Goal: Task Accomplishment & Management: Use online tool/utility

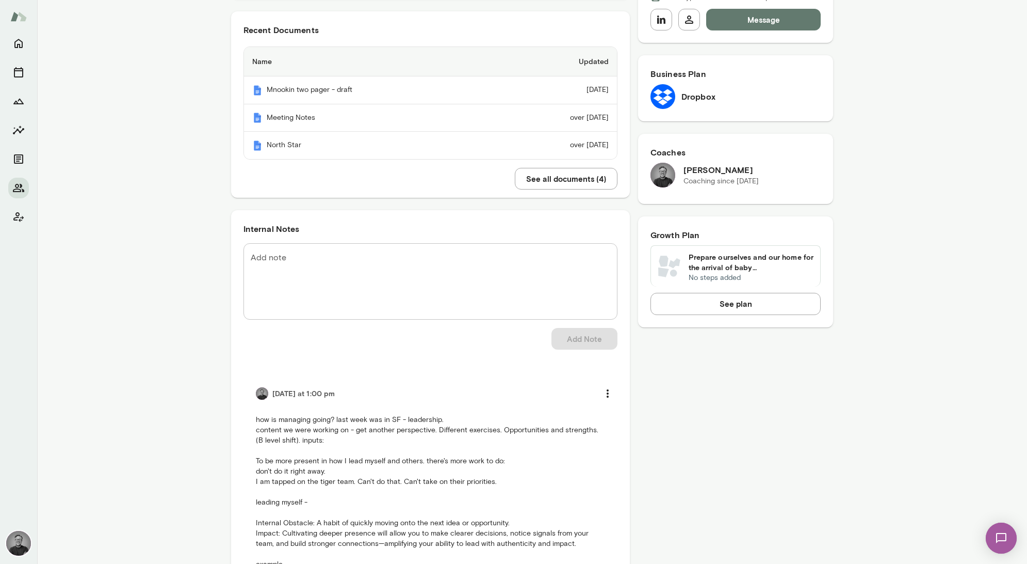
scroll to position [64, 0]
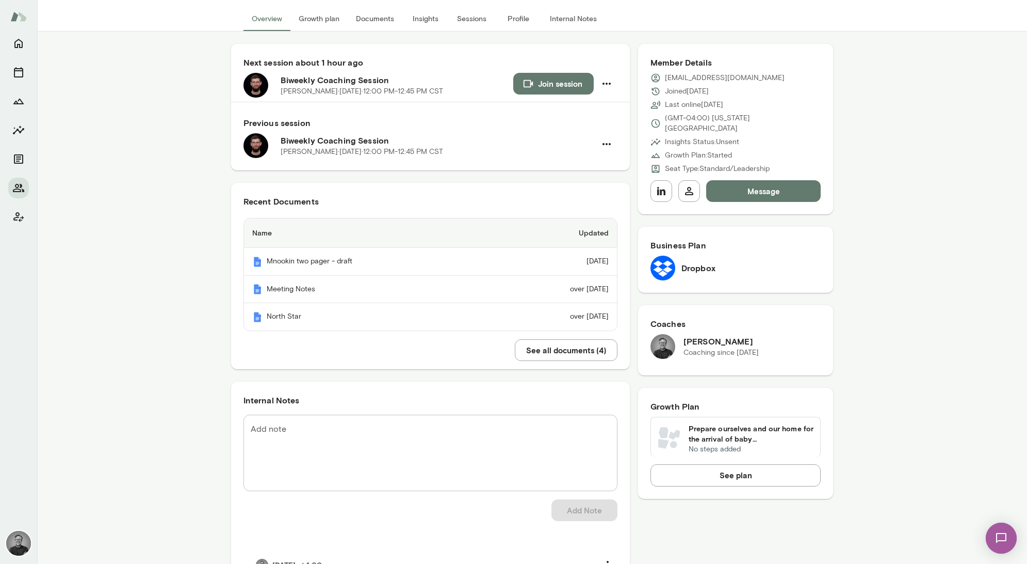
click at [1001, 534] on img at bounding box center [1001, 538] width 42 height 42
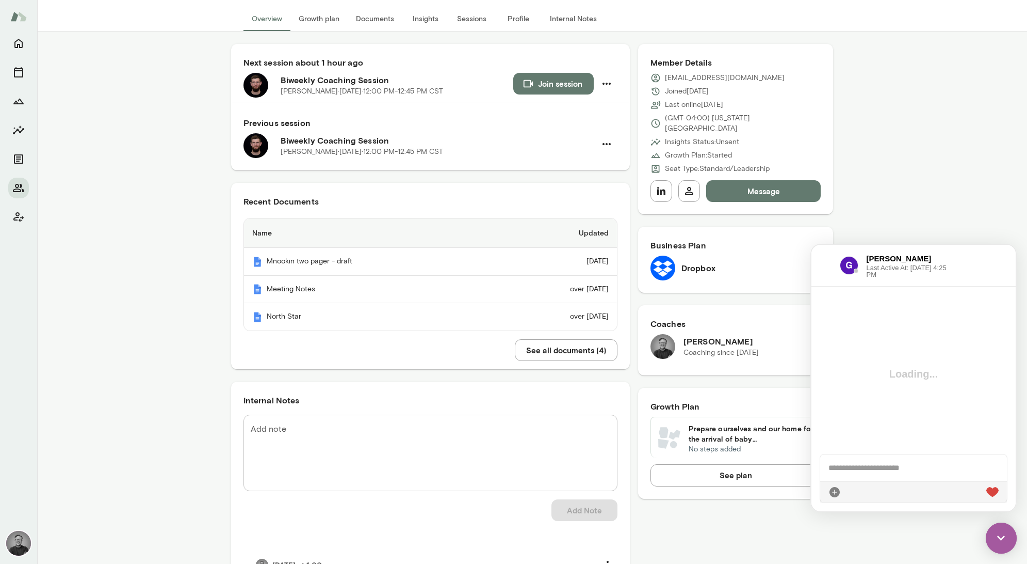
scroll to position [1700, 0]
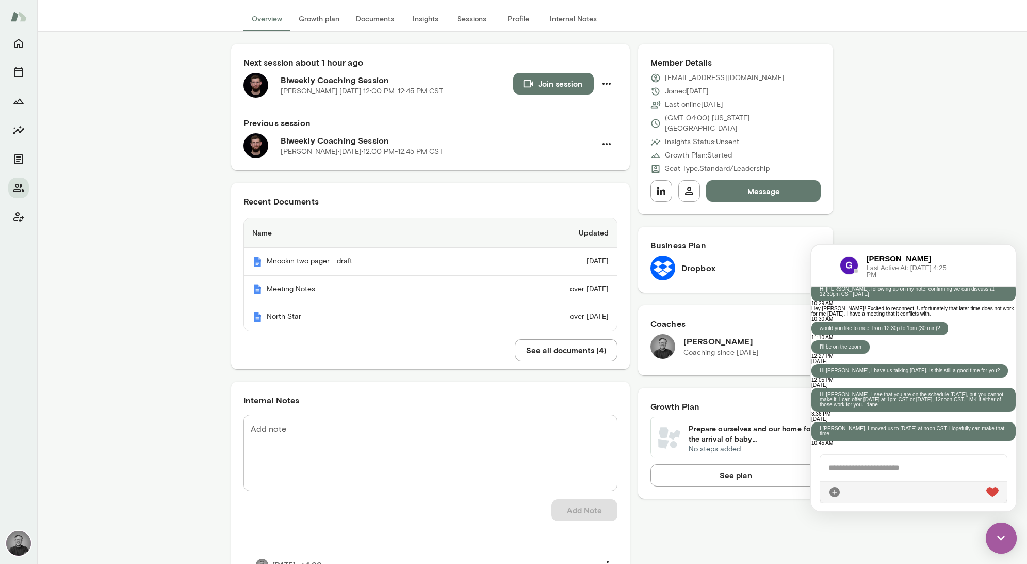
click at [824, 253] on div "[PERSON_NAME] Last Active At: [DATE] 4:25 PM" at bounding box center [884, 265] width 128 height 25
click at [826, 261] on div at bounding box center [826, 265] width 12 height 12
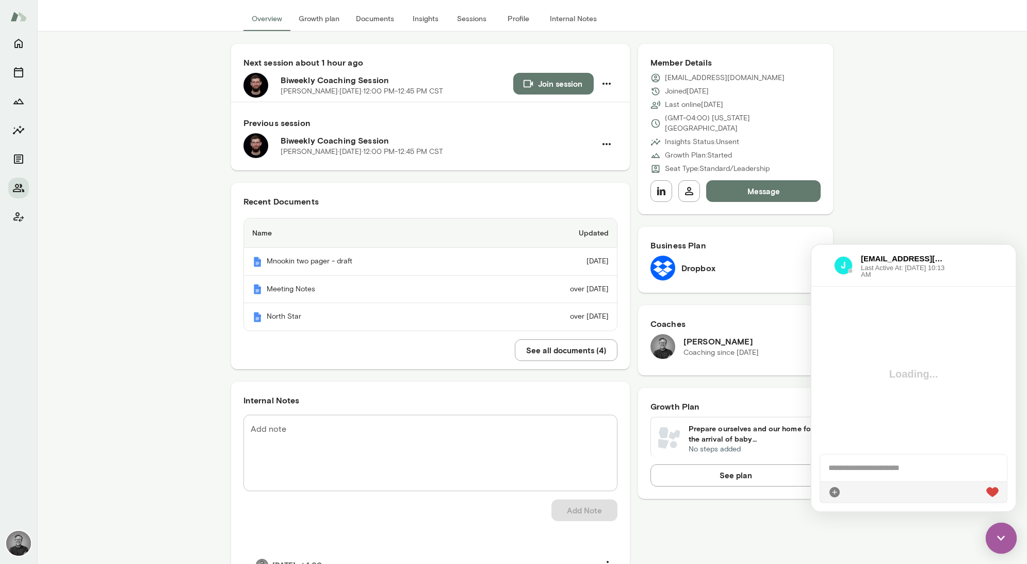
scroll to position [849, 0]
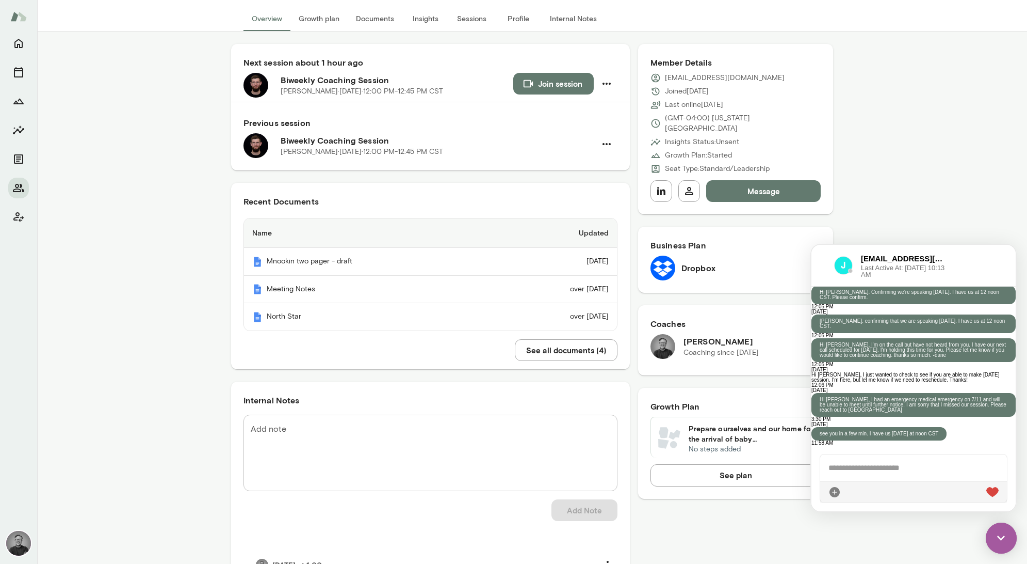
click at [893, 463] on div at bounding box center [914, 467] width 187 height 27
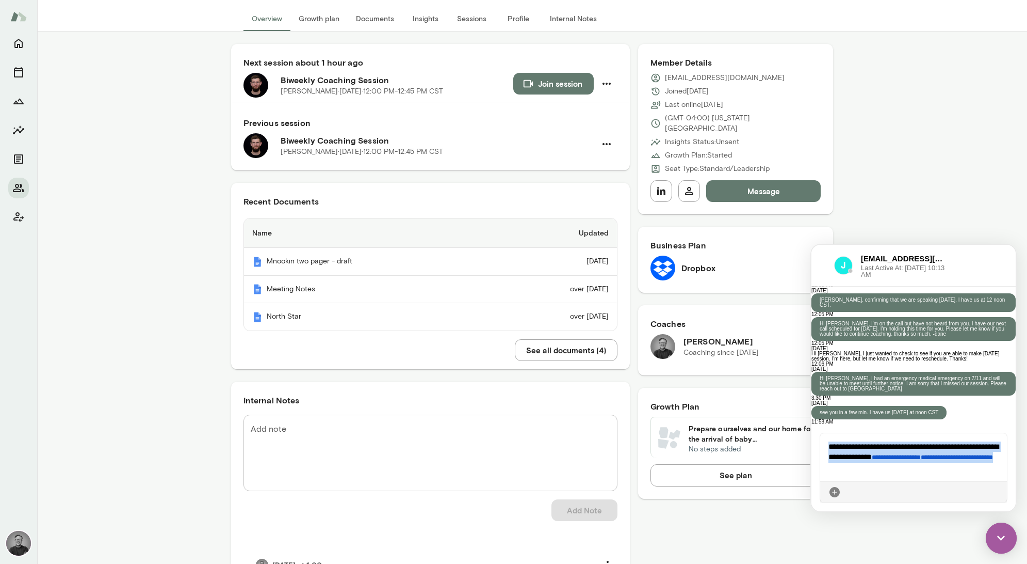
drag, startPoint x: 937, startPoint y: 467, endPoint x: 815, endPoint y: 440, distance: 124.2
click at [815, 440] on div "**********" at bounding box center [914, 467] width 204 height 87
copy div "**********"
click at [999, 492] on icon at bounding box center [999, 492] width 0 height 0
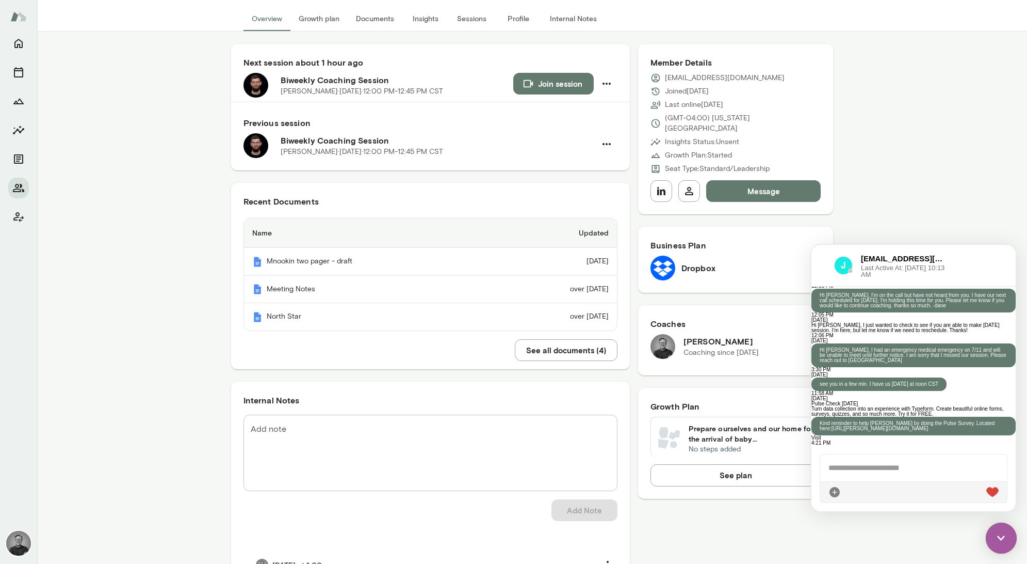
scroll to position [1104, 0]
click at [821, 255] on div "[EMAIL_ADDRESS][DOMAIN_NAME] Last Active At: [DATE] 10:13 AM" at bounding box center [884, 265] width 128 height 25
click at [822, 267] on div at bounding box center [823, 265] width 6 height 12
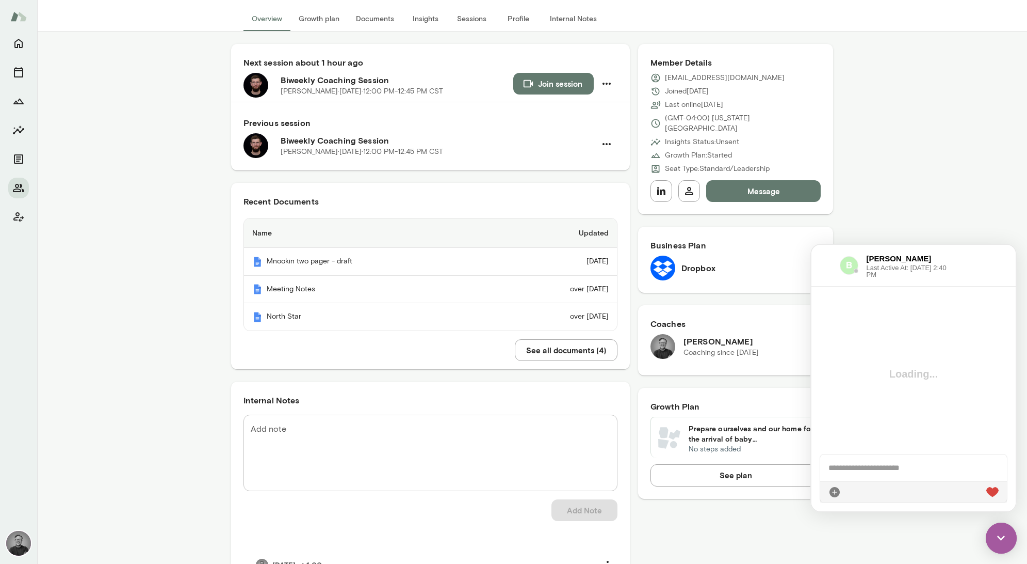
scroll to position [485, 0]
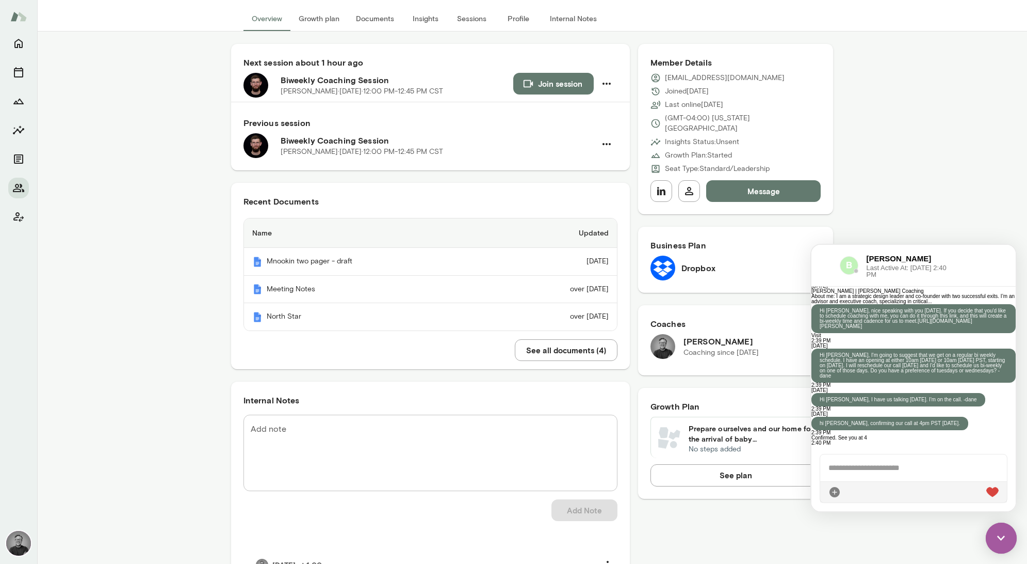
click at [884, 470] on div at bounding box center [914, 467] width 187 height 27
paste div
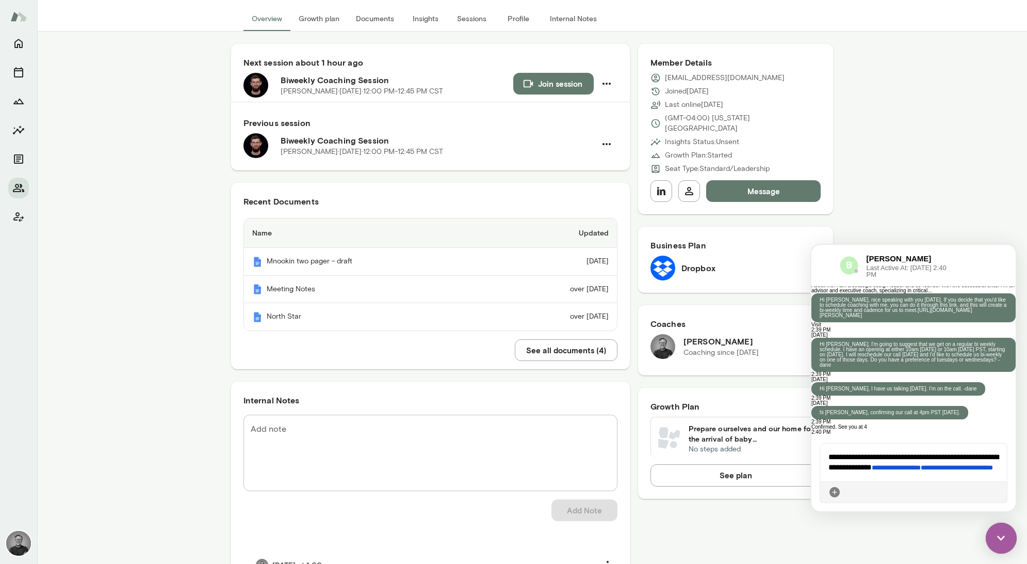
click at [999, 492] on icon at bounding box center [999, 492] width 0 height 0
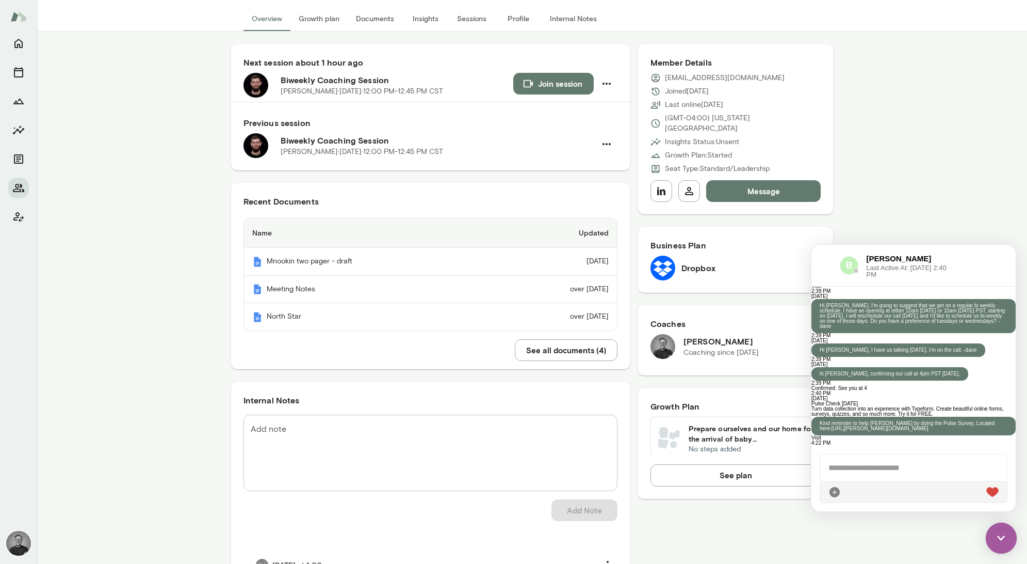
scroll to position [740, 0]
click at [826, 261] on div at bounding box center [826, 265] width 12 height 12
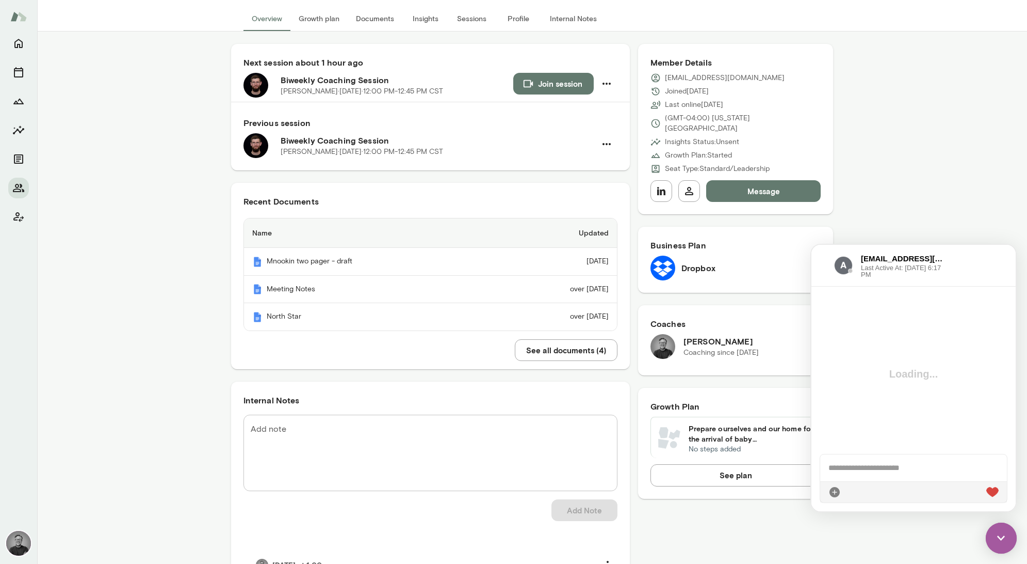
scroll to position [1955, 0]
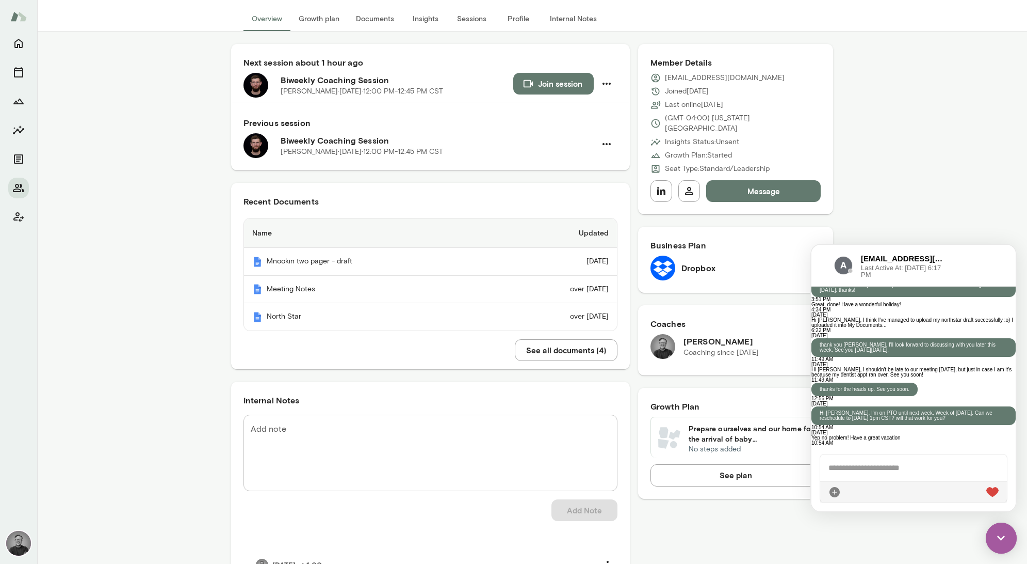
click at [876, 464] on div at bounding box center [914, 467] width 187 height 27
paste div
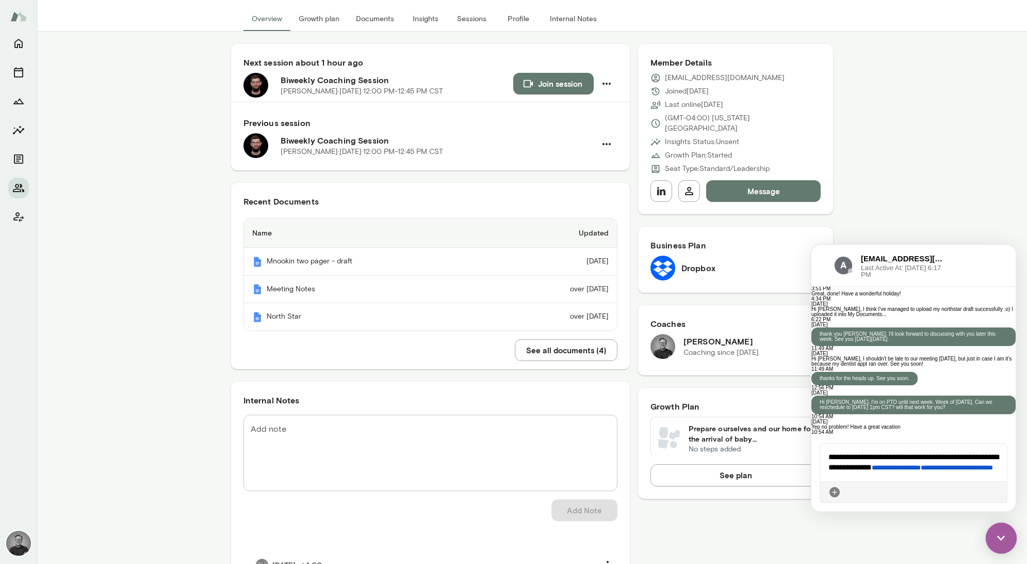
click at [999, 492] on icon at bounding box center [999, 492] width 0 height 0
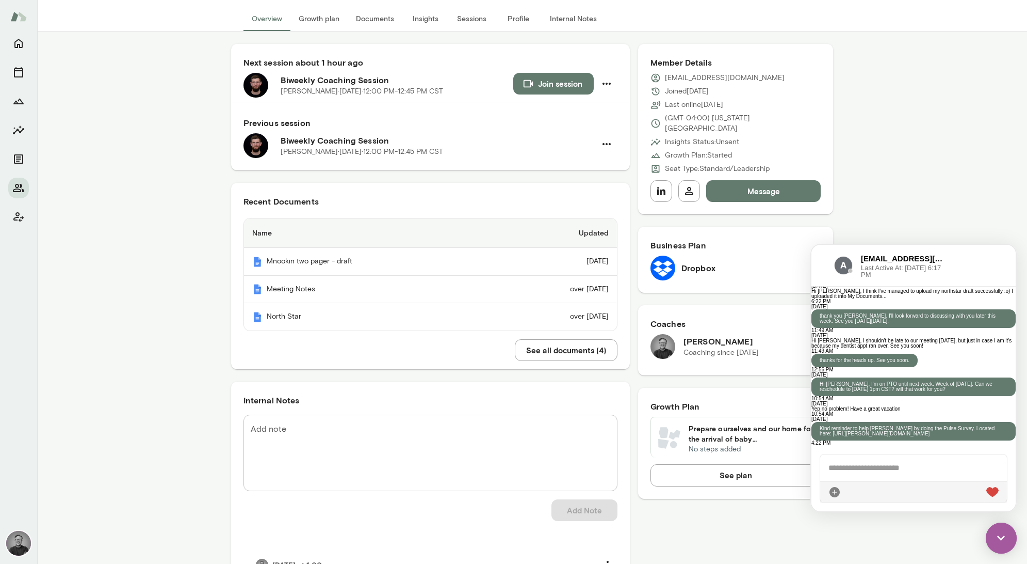
scroll to position [2210, 0]
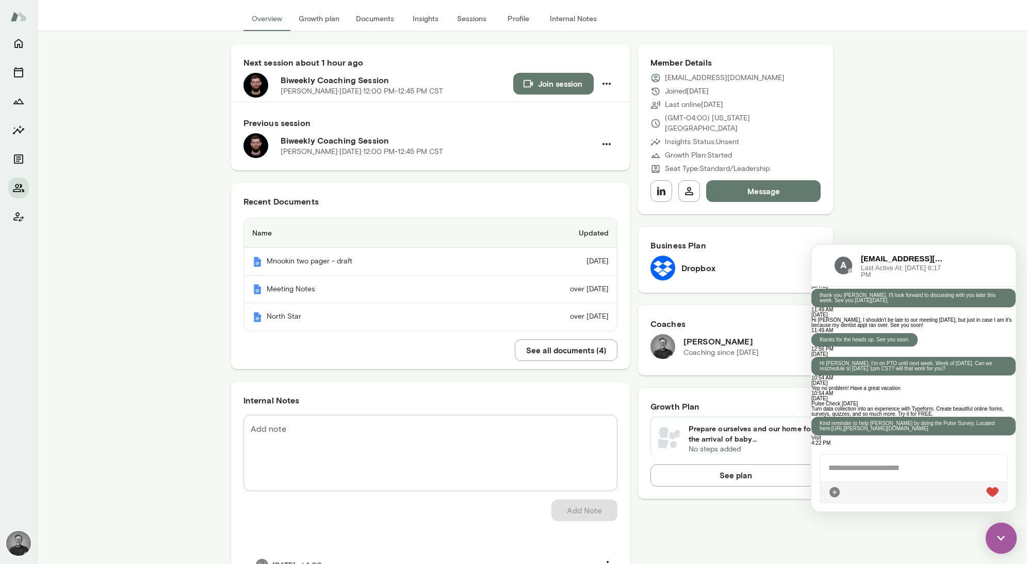
click at [826, 264] on div at bounding box center [823, 265] width 6 height 12
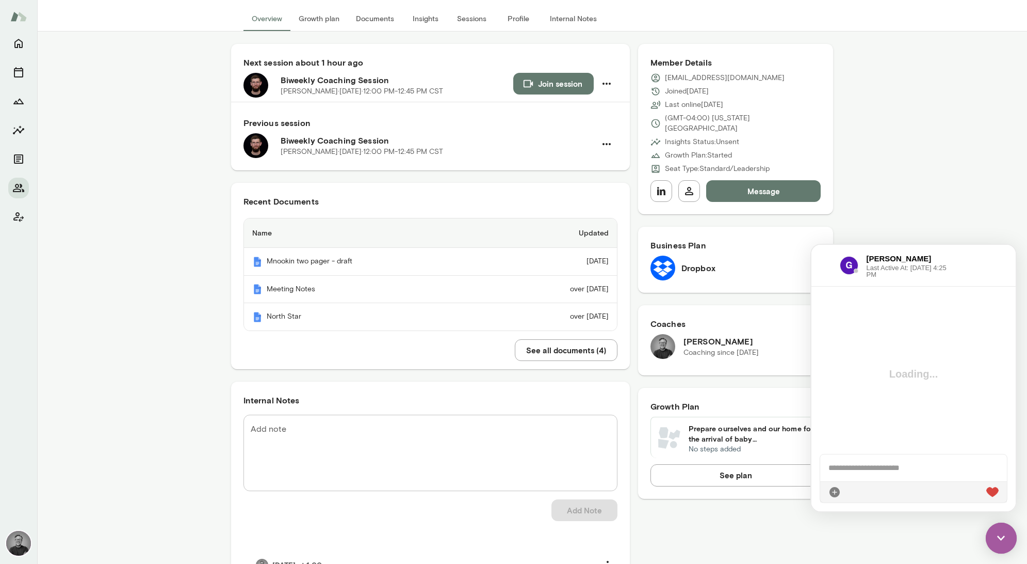
scroll to position [1700, 0]
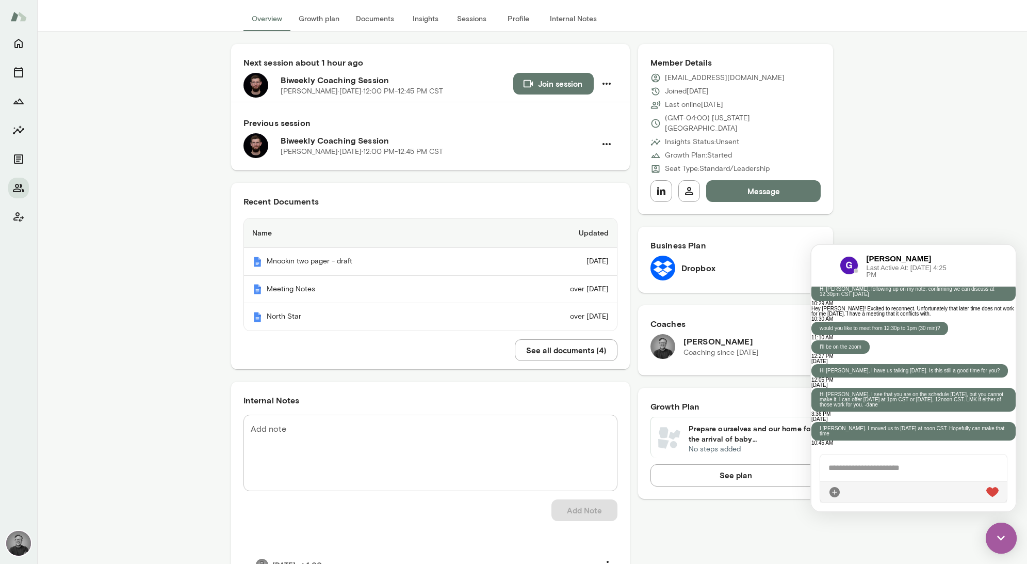
click at [880, 460] on div at bounding box center [914, 467] width 187 height 27
paste div
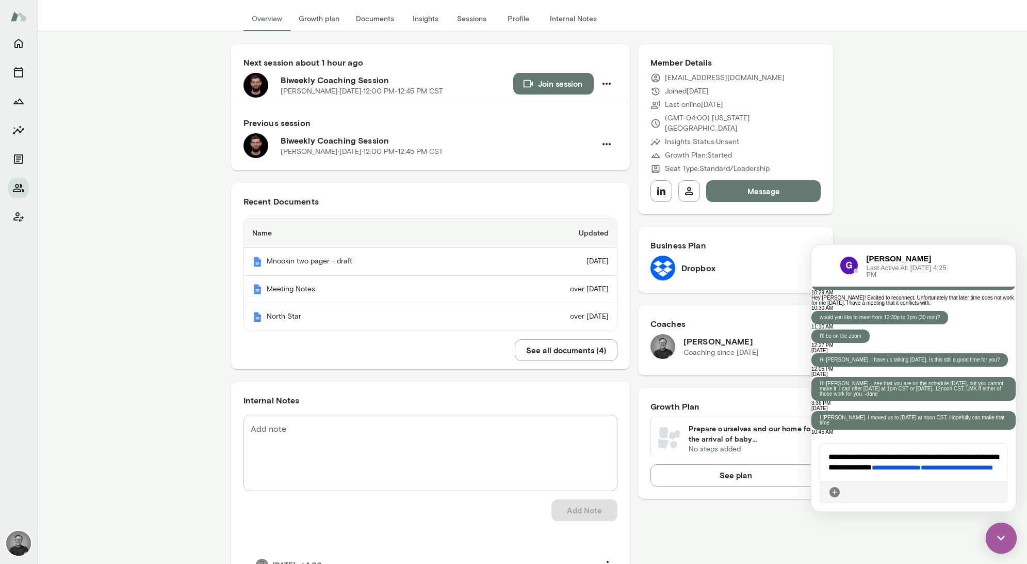
click at [999, 492] on icon at bounding box center [999, 492] width 0 height 0
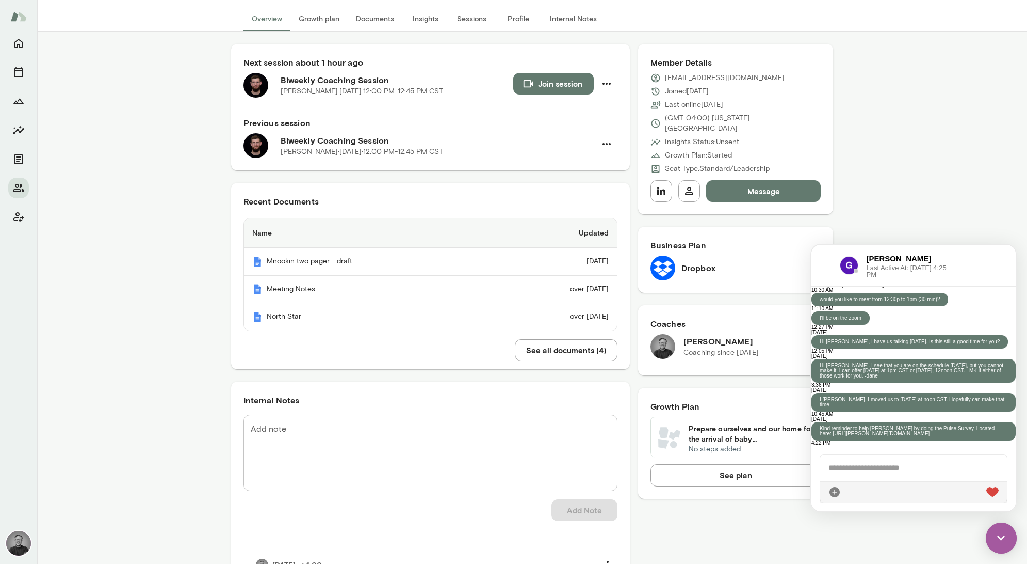
scroll to position [1955, 0]
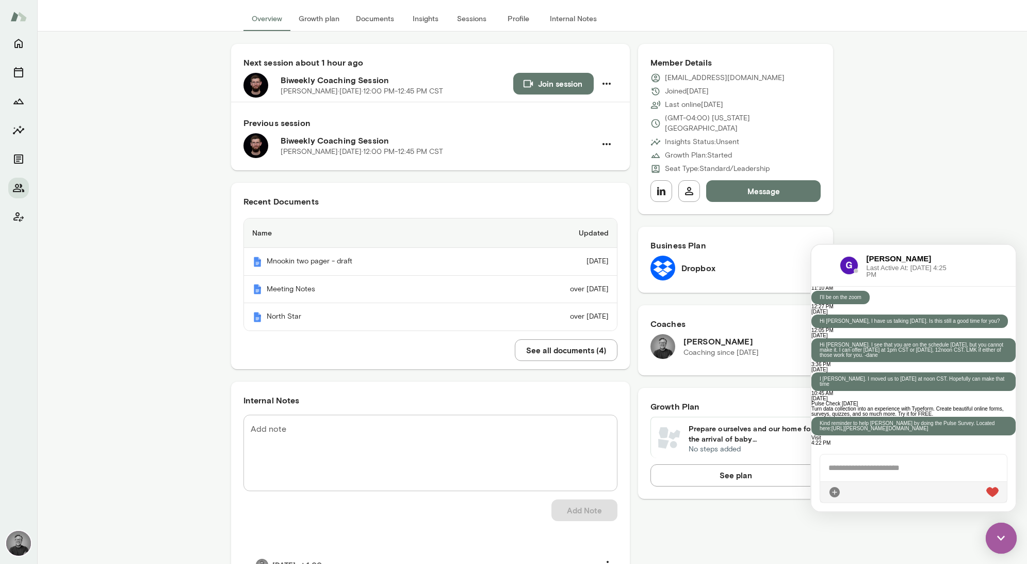
click at [825, 262] on div at bounding box center [826, 265] width 12 height 12
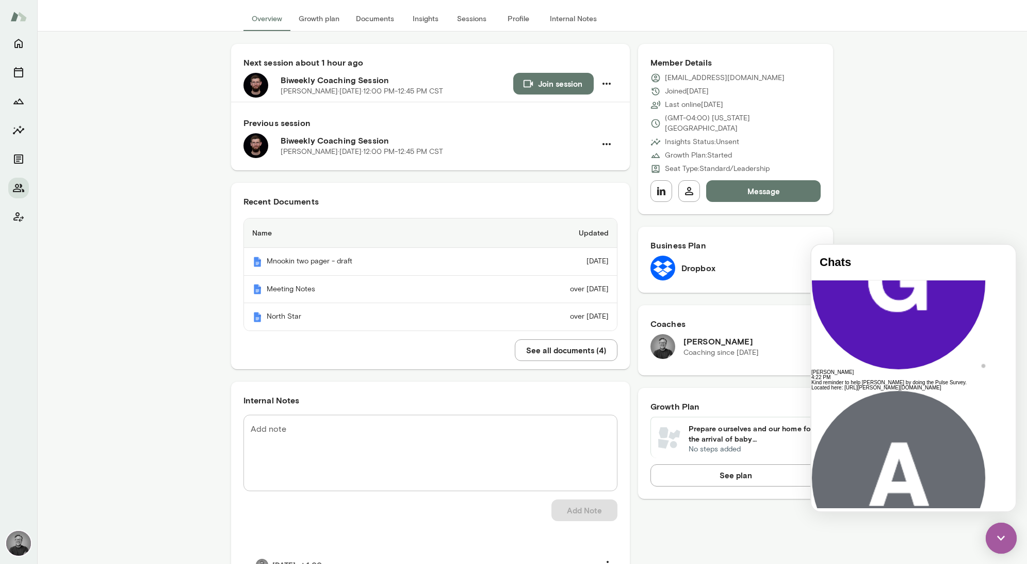
scroll to position [87, 0]
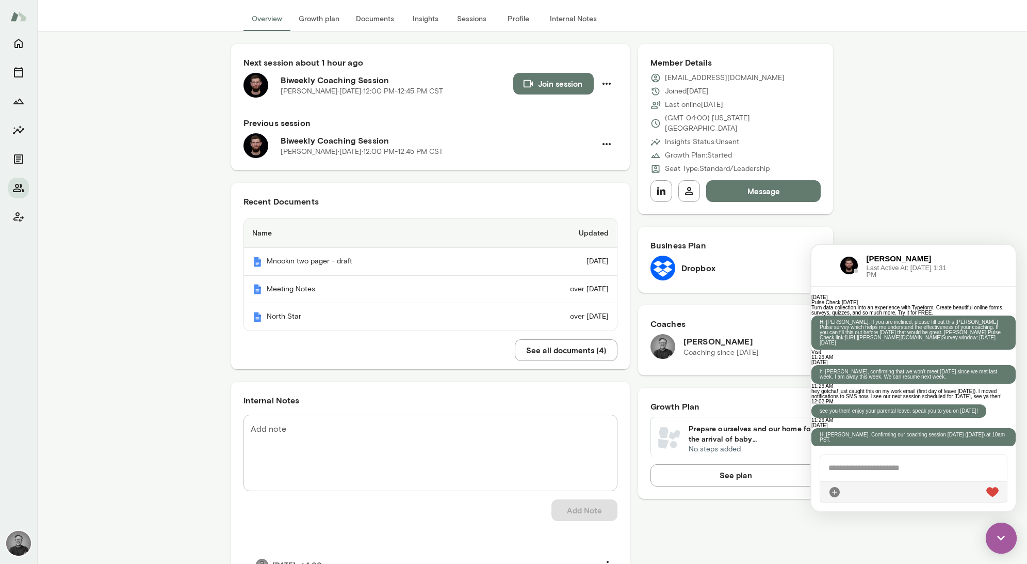
scroll to position [2083, 0]
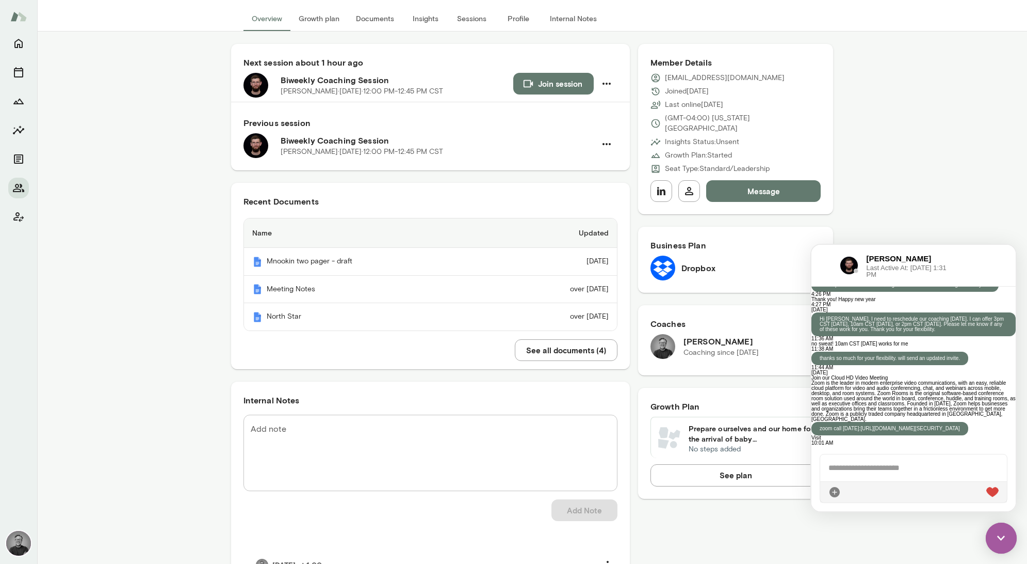
click at [895, 466] on div at bounding box center [914, 467] width 187 height 27
paste div
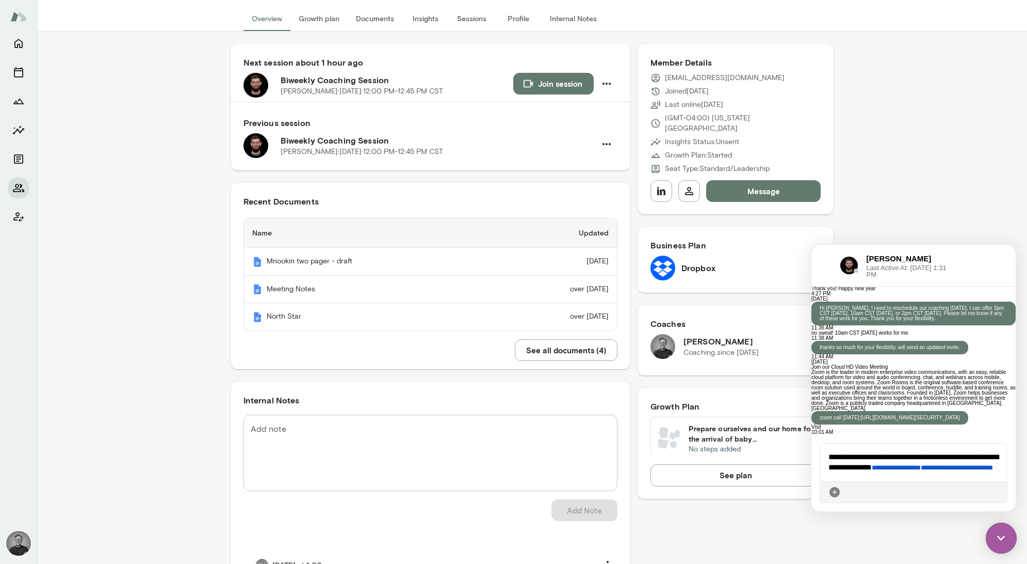
click at [999, 492] on icon at bounding box center [999, 492] width 0 height 0
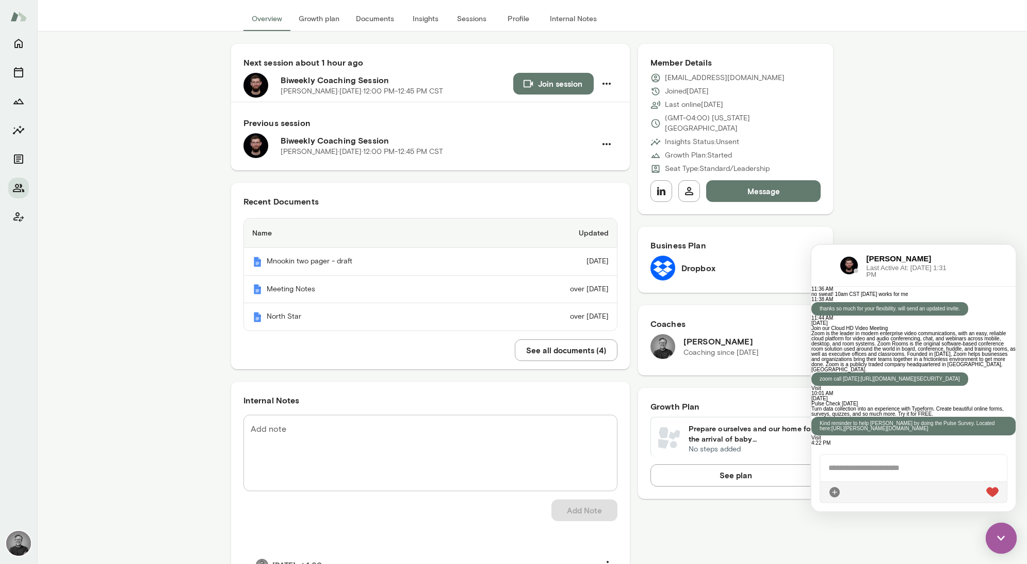
scroll to position [0, 0]
click at [825, 265] on div at bounding box center [826, 265] width 12 height 12
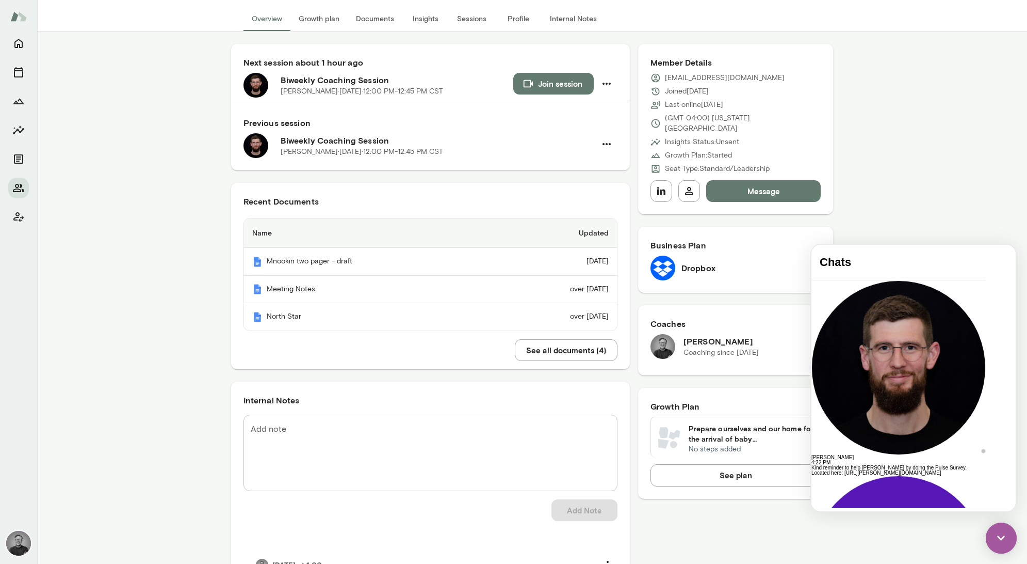
click at [1000, 527] on img at bounding box center [1001, 537] width 31 height 31
